Goal: Transaction & Acquisition: Purchase product/service

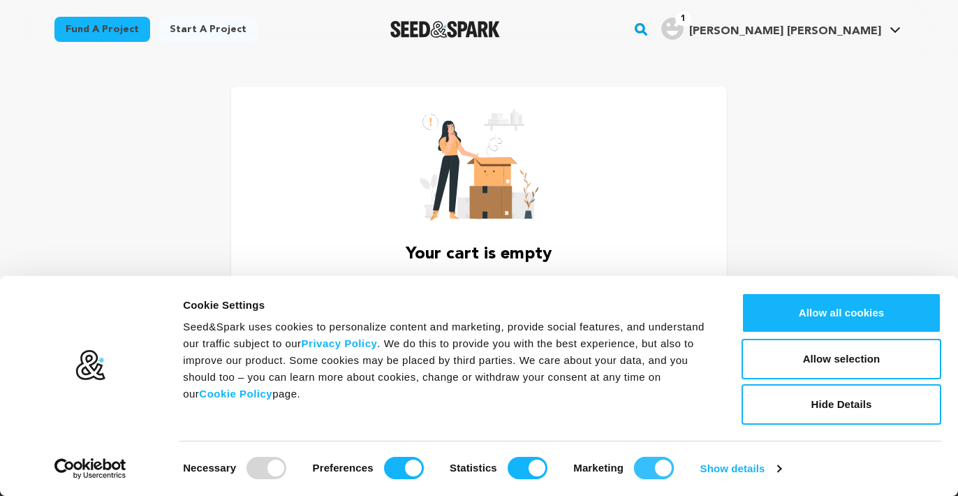
click at [647, 467] on input "Marketing" at bounding box center [654, 468] width 40 height 22
checkbox input "false"
click at [530, 471] on input "Statistics" at bounding box center [528, 468] width 40 height 22
checkbox input "false"
click at [870, 350] on button "Allow selection" at bounding box center [842, 359] width 200 height 41
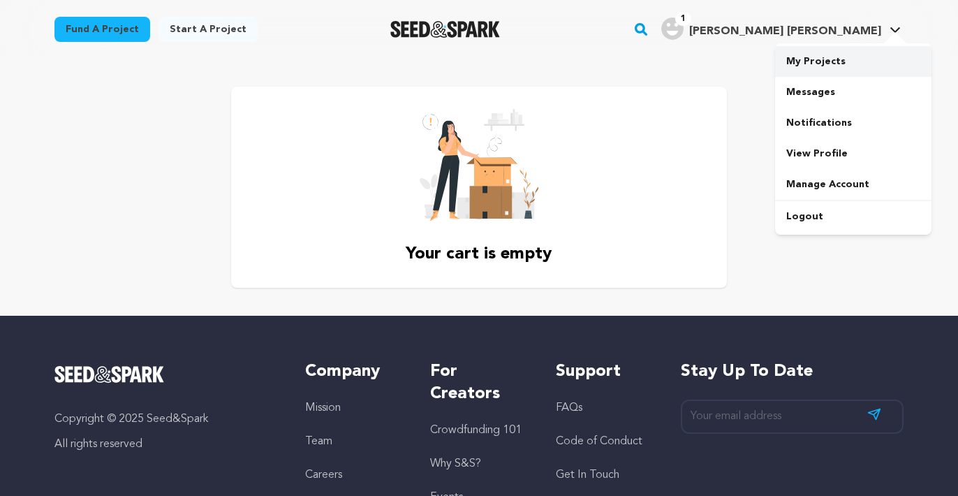
click at [833, 54] on link "My Projects" at bounding box center [853, 61] width 156 height 31
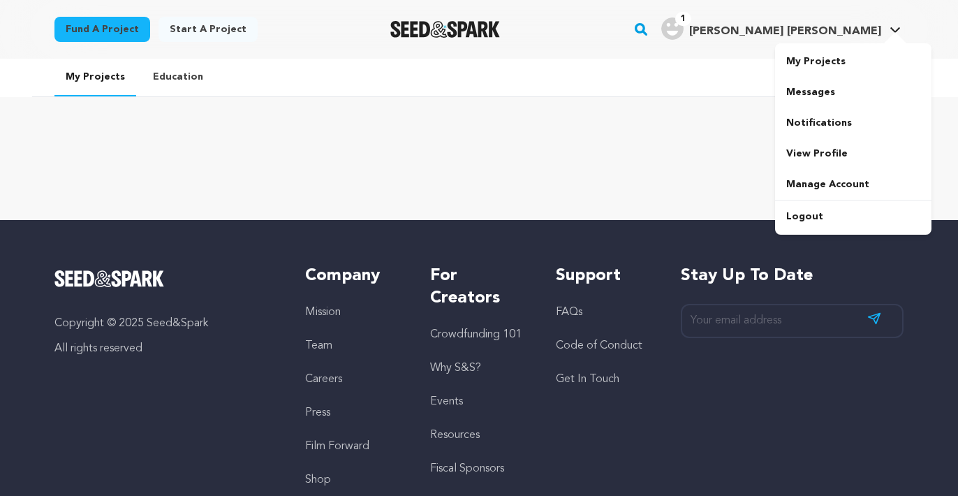
click at [684, 28] on img "Andrea Cain E.'s Profile" at bounding box center [673, 28] width 22 height 22
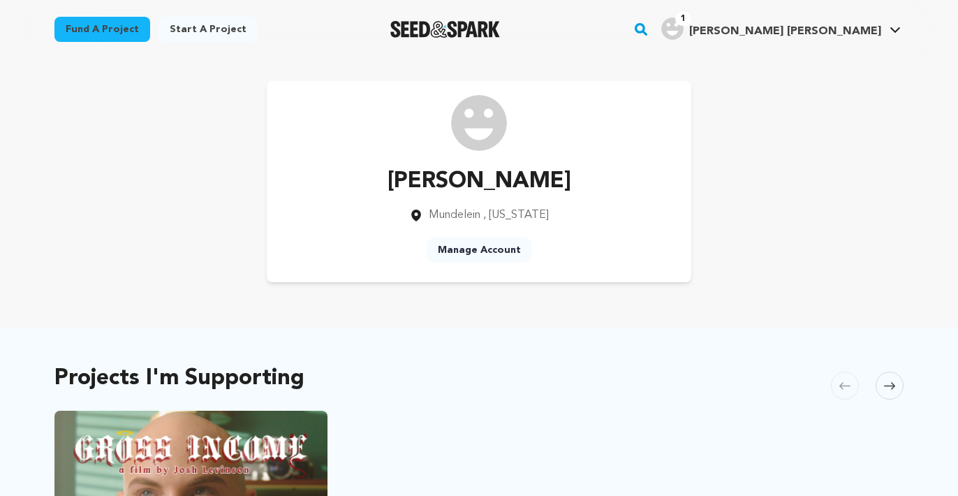
click at [650, 30] on rect "button" at bounding box center [641, 29] width 17 height 17
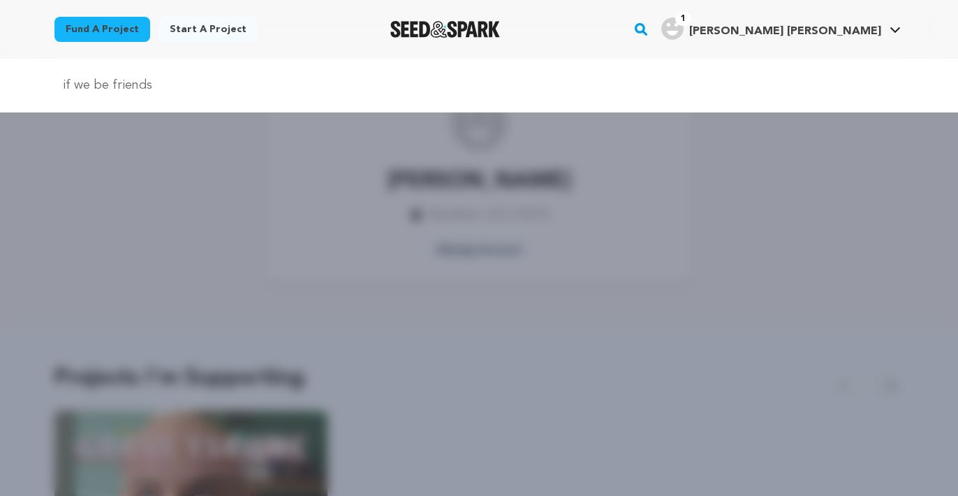
type input "if we be friends"
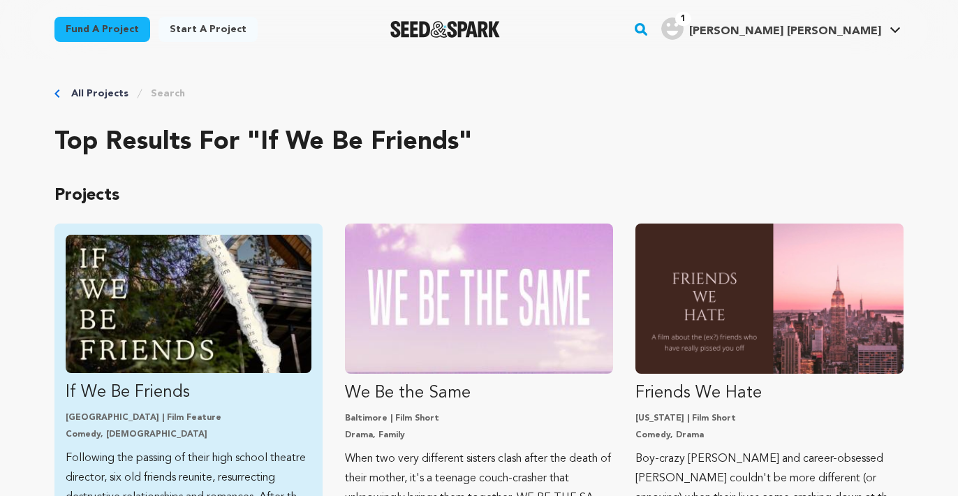
click at [195, 323] on img "Fund If We Be Friends" at bounding box center [189, 304] width 246 height 138
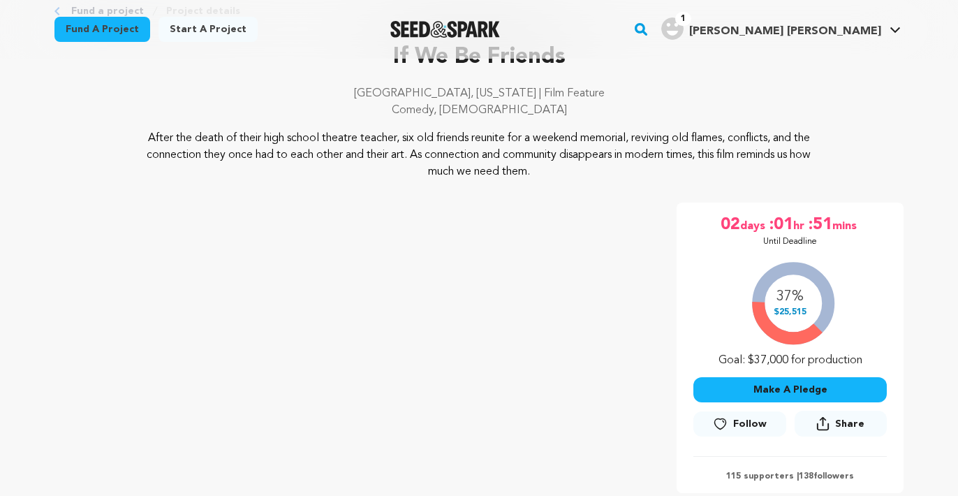
scroll to position [237, 0]
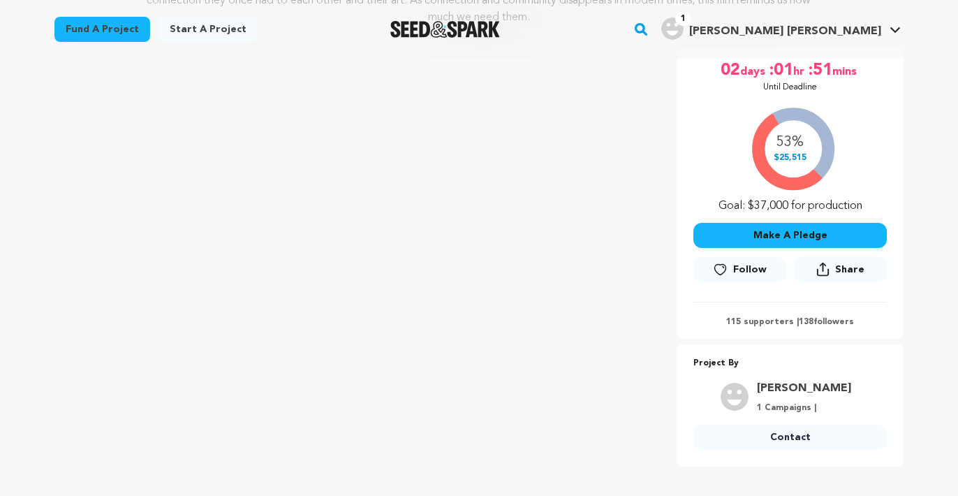
click at [743, 242] on button "Make A Pledge" at bounding box center [791, 235] width 194 height 25
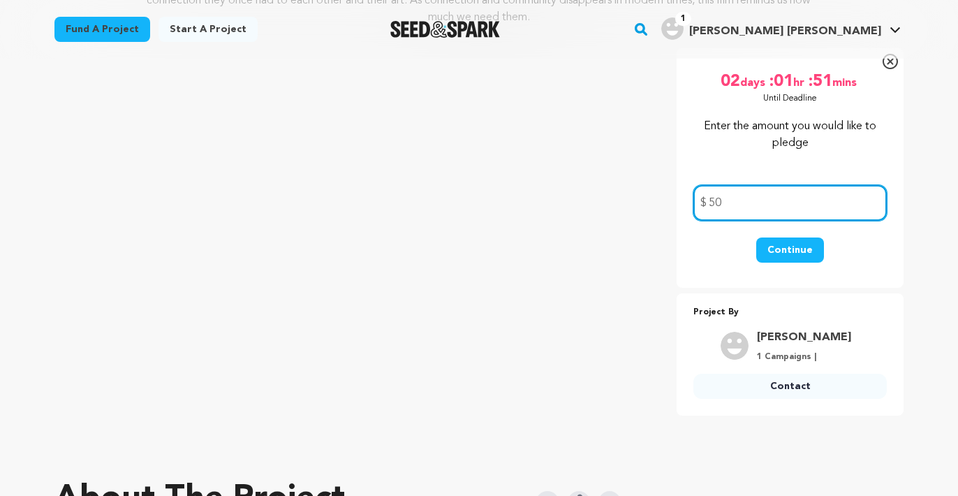
type input "50"
click at [784, 248] on button "Continue" at bounding box center [791, 250] width 68 height 25
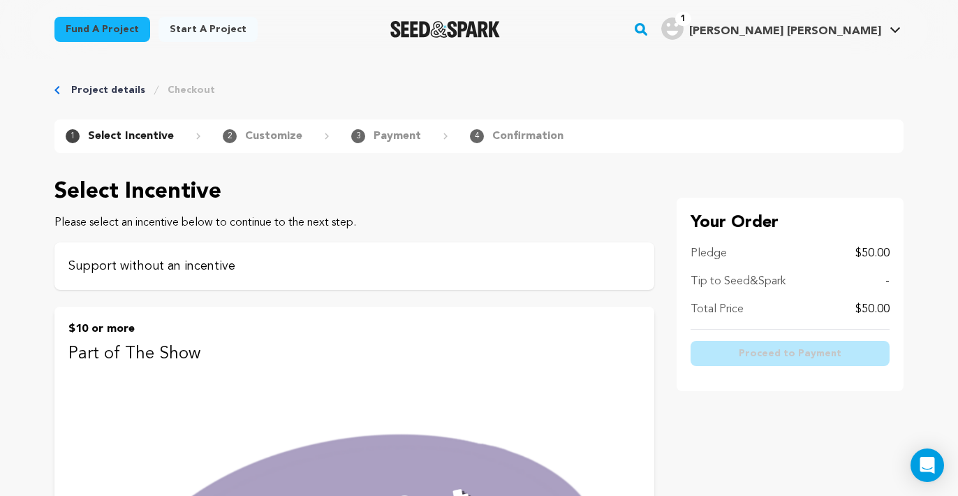
scroll to position [2, 0]
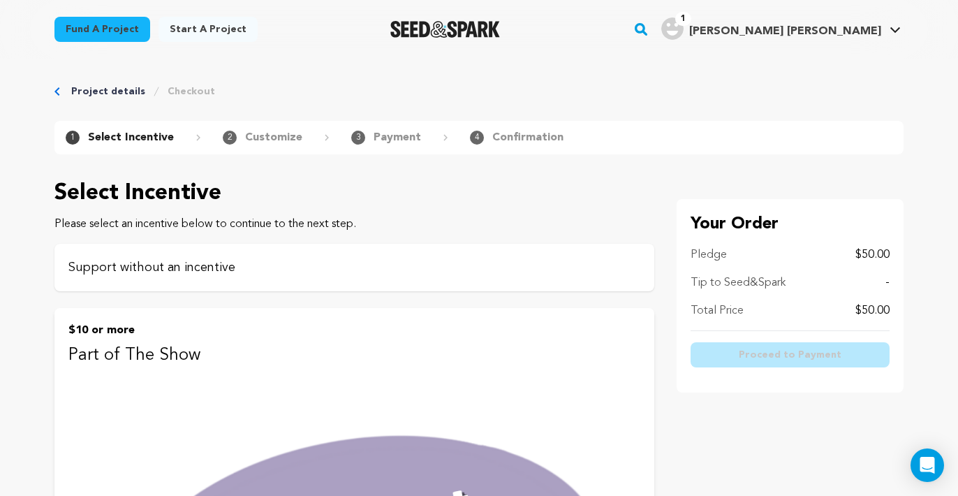
click at [574, 266] on p "Support without an incentive" at bounding box center [354, 268] width 572 height 20
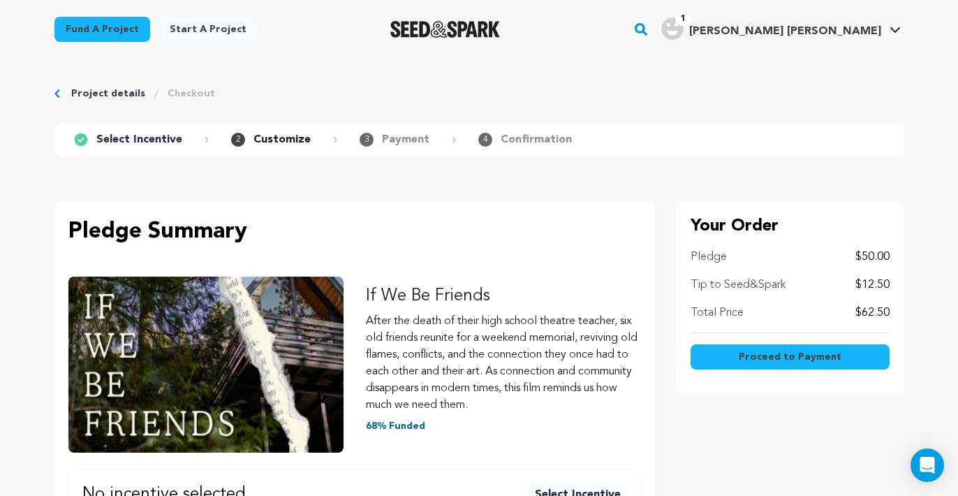
click at [759, 355] on span "Proceed to Payment" at bounding box center [790, 357] width 103 height 14
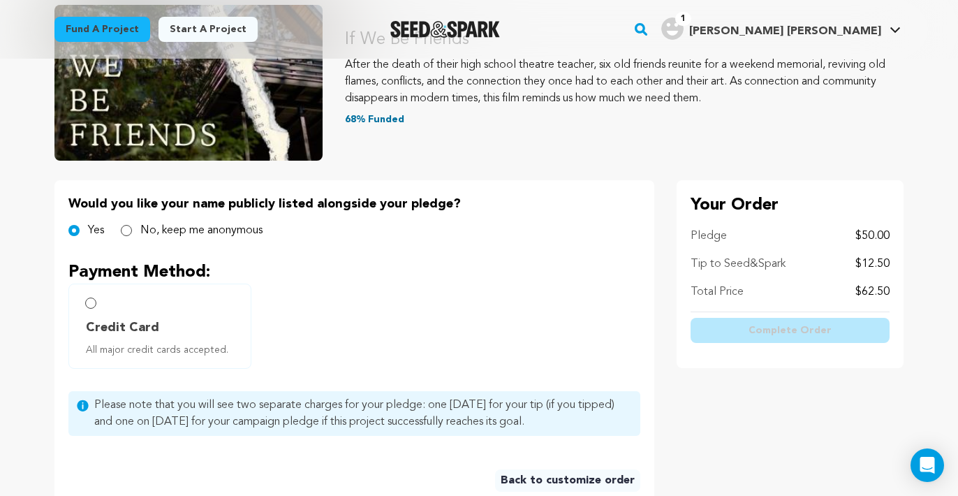
scroll to position [204, 0]
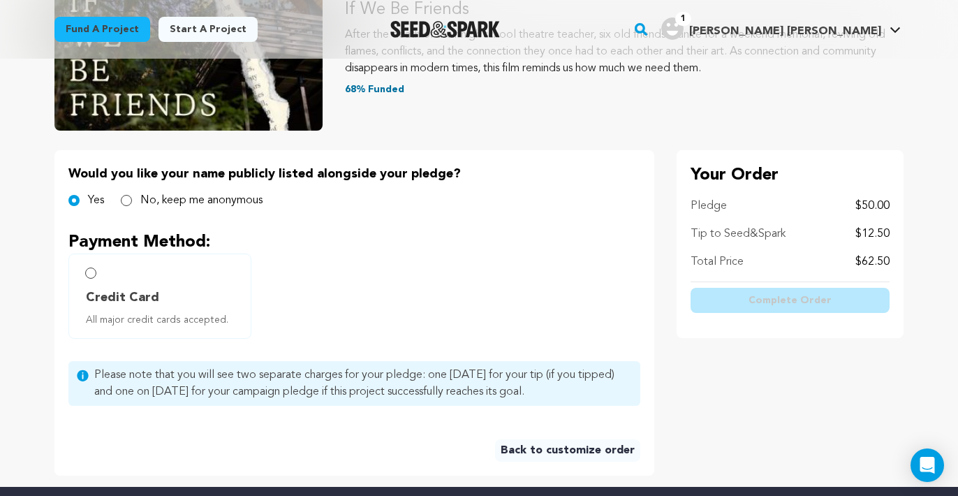
click at [141, 288] on span "Credit Card" at bounding box center [122, 298] width 73 height 20
radio input "true"
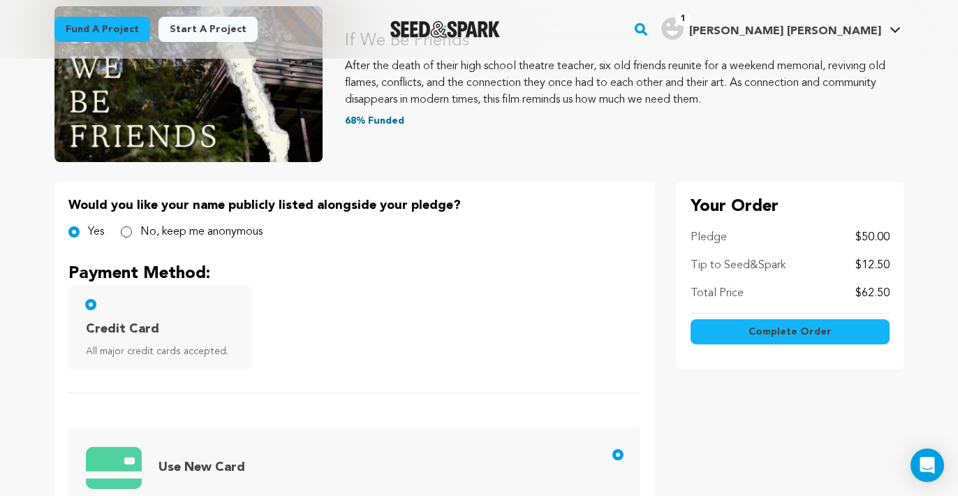
scroll to position [101, 0]
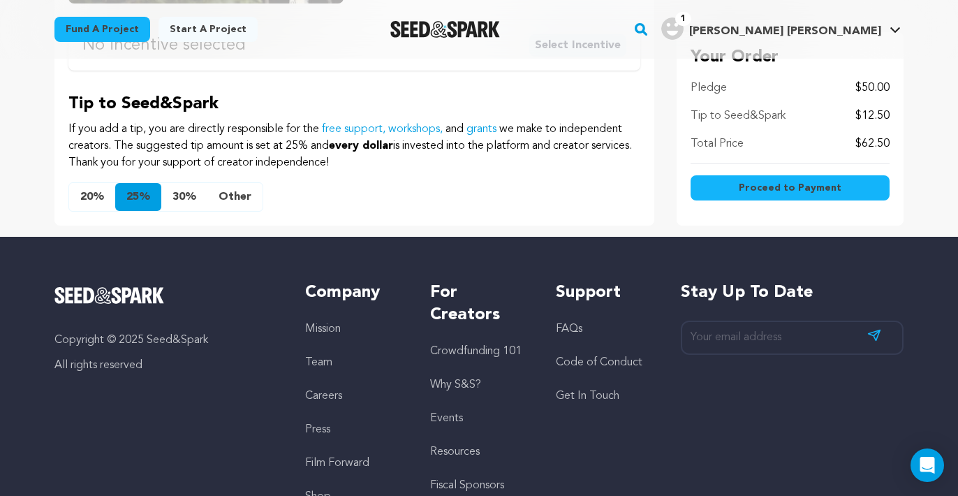
scroll to position [460, 0]
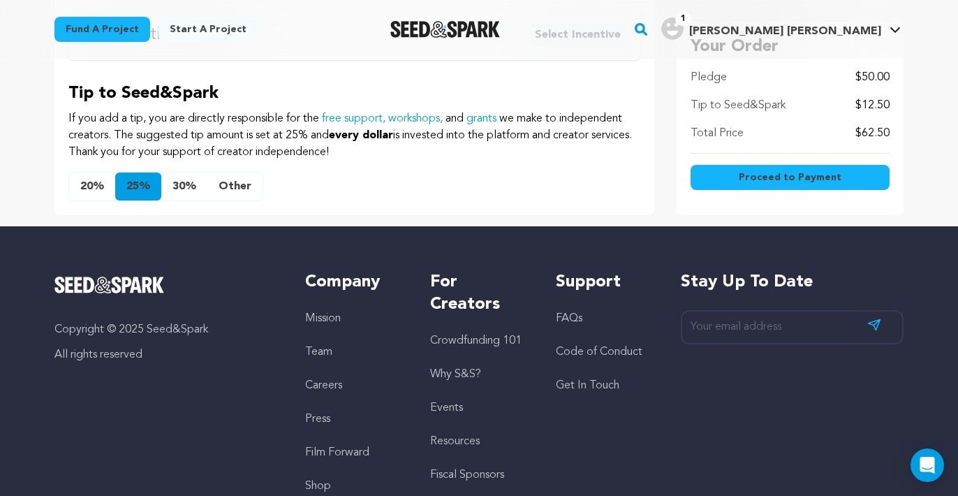
click at [237, 194] on button "Other" at bounding box center [234, 187] width 55 height 28
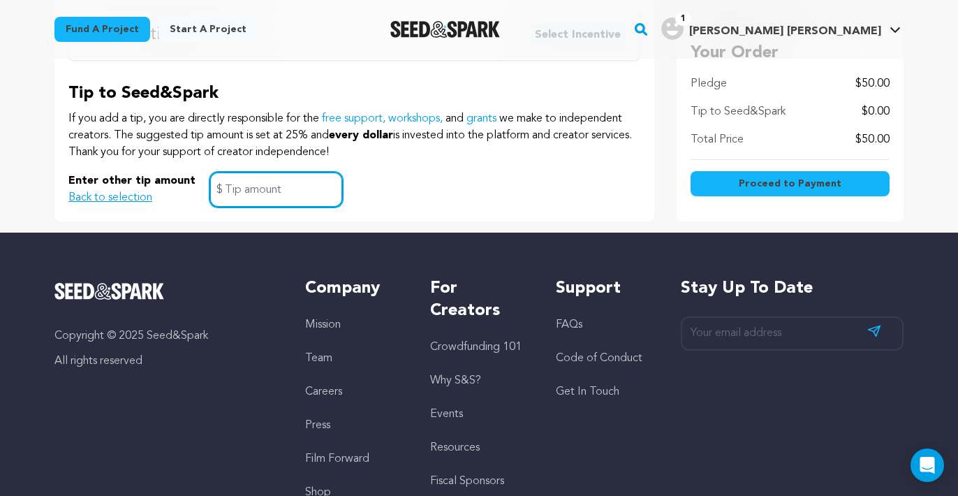
click at [237, 187] on input "text" at bounding box center [276, 190] width 133 height 36
type input "5"
click at [726, 187] on button "Proceed to Payment" at bounding box center [790, 183] width 199 height 25
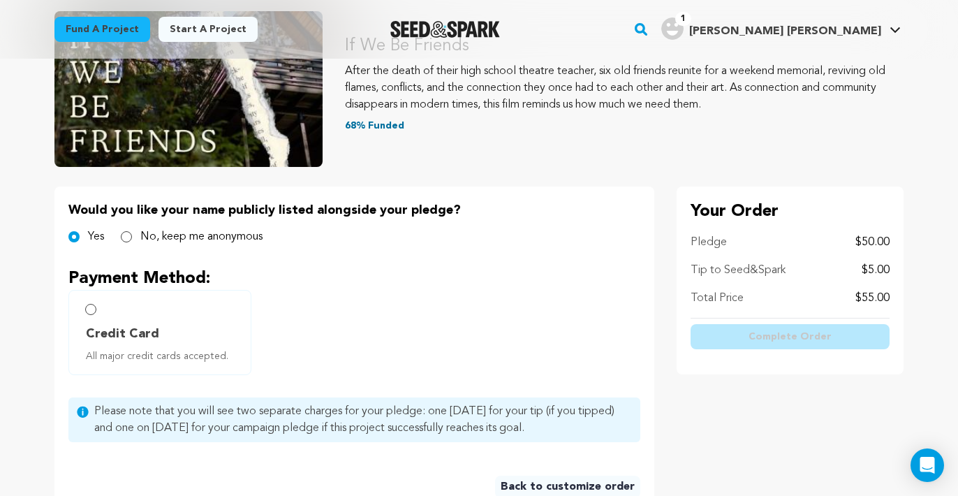
scroll to position [204, 0]
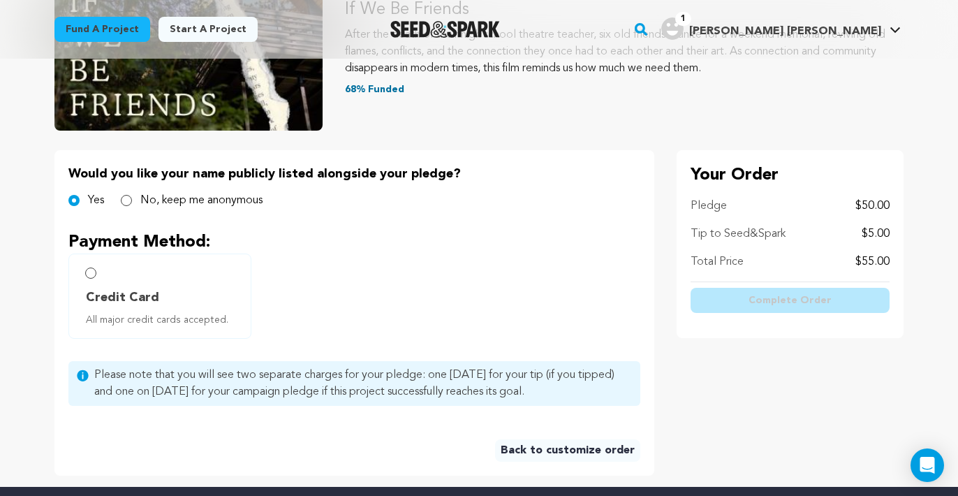
click at [188, 317] on span "All major credit cards accepted." at bounding box center [163, 320] width 154 height 14
radio input "true"
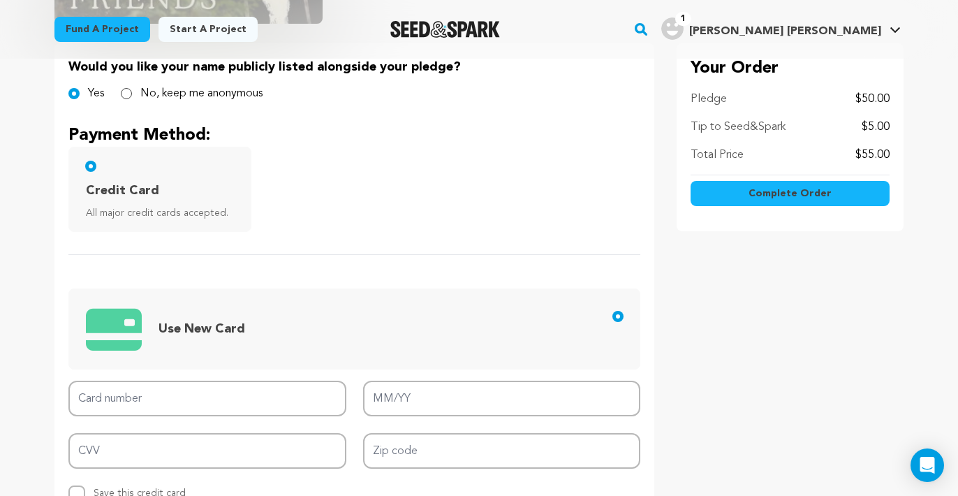
scroll to position [384, 0]
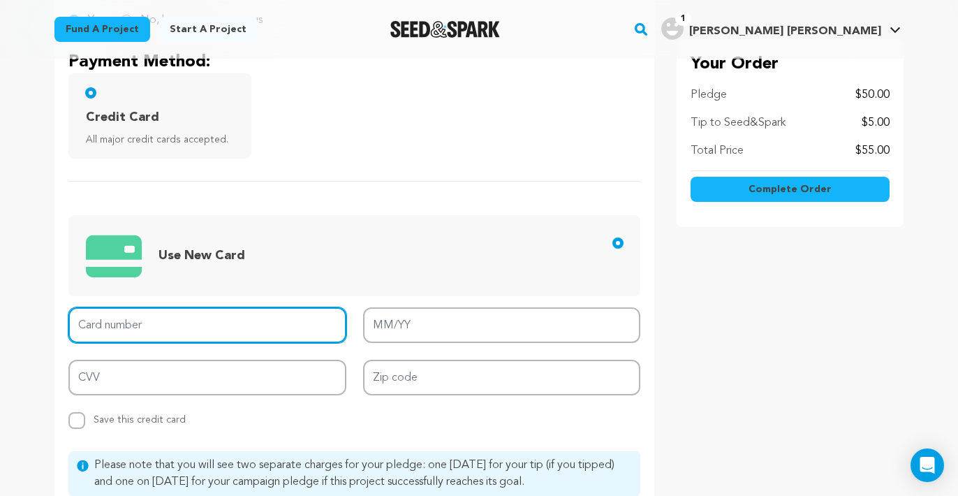
click at [166, 323] on input "Card number" at bounding box center [207, 325] width 278 height 36
click at [147, 325] on input "Card number" at bounding box center [207, 325] width 278 height 36
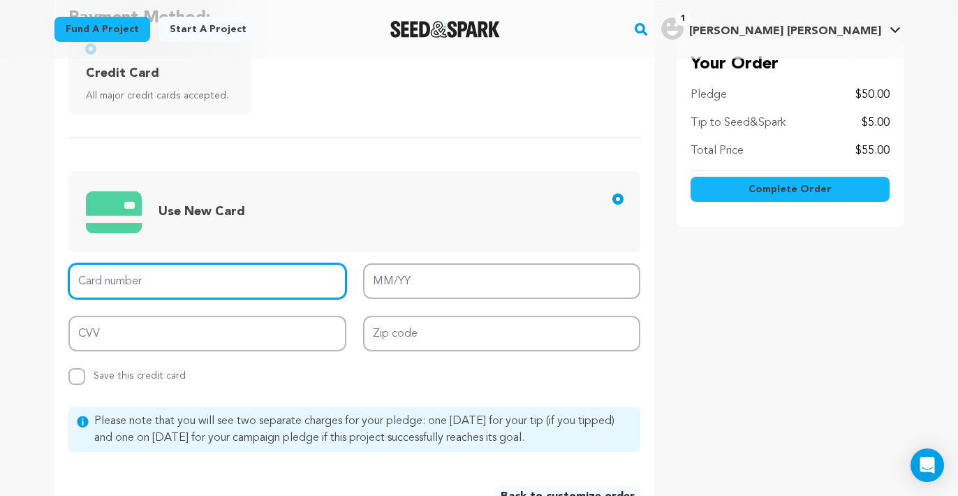
scroll to position [431, 0]
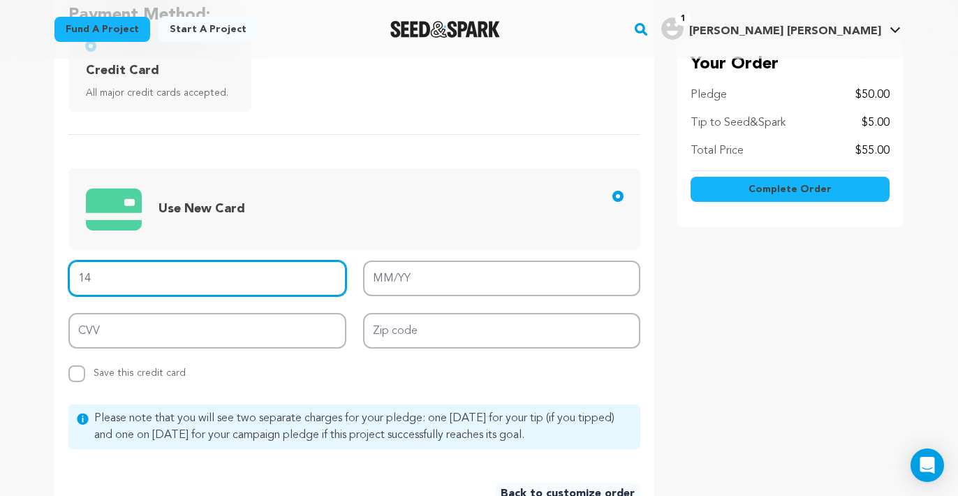
type input "1"
type input "4147 0999 5211 0979"
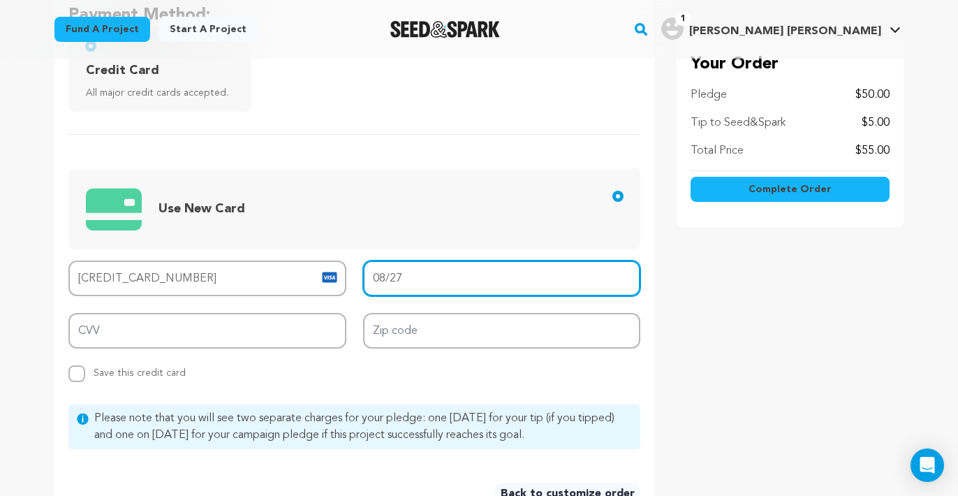
type input "08/27"
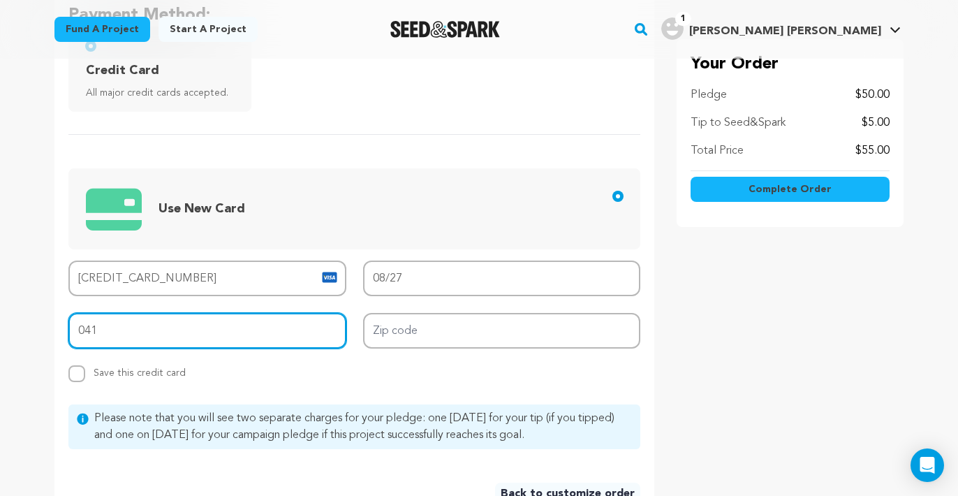
type input "041"
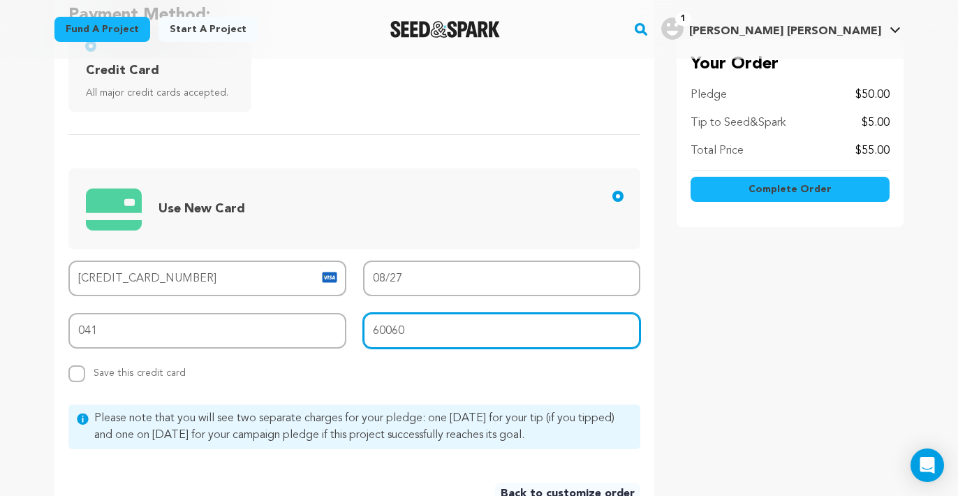
type input "60060"
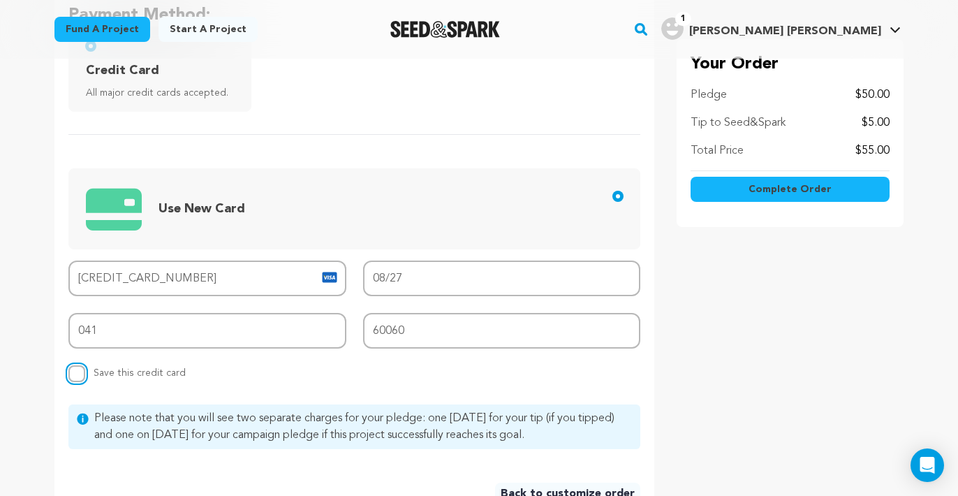
click at [76, 374] on input "Replace saved credit card Save this credit card" at bounding box center [76, 373] width 17 height 17
checkbox input "true"
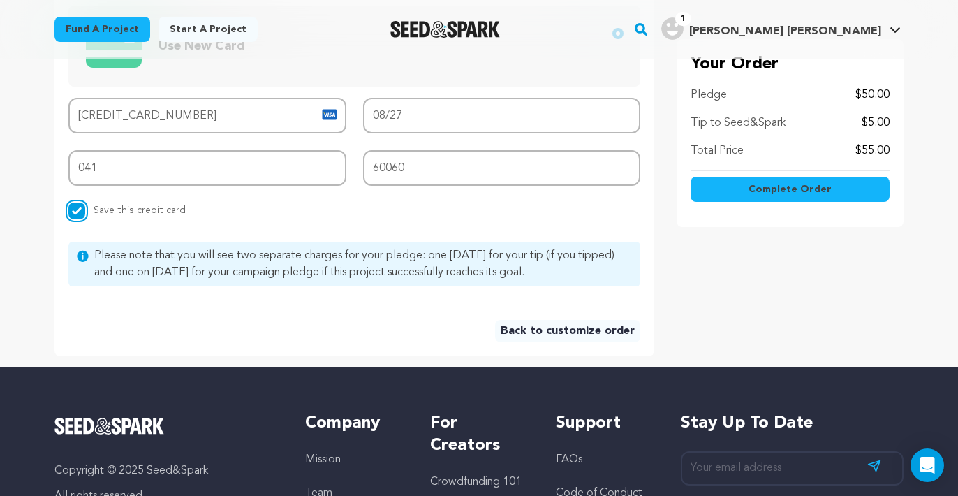
scroll to position [671, 0]
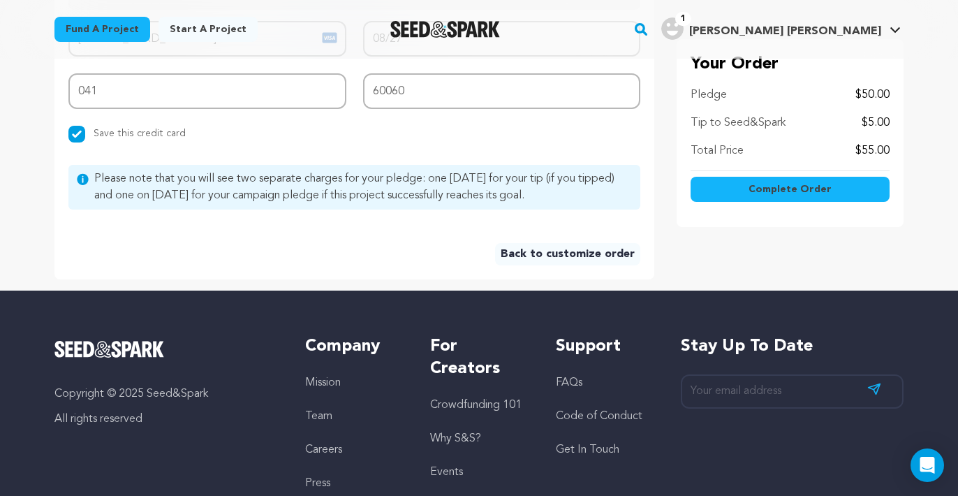
click at [775, 190] on span "Complete Order" at bounding box center [790, 189] width 83 height 14
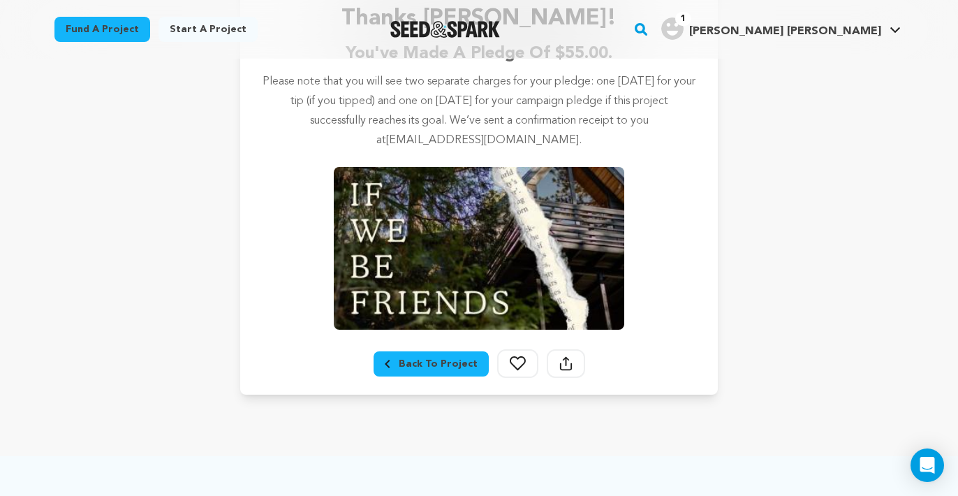
scroll to position [277, 0]
